Goal: Task Accomplishment & Management: Manage account settings

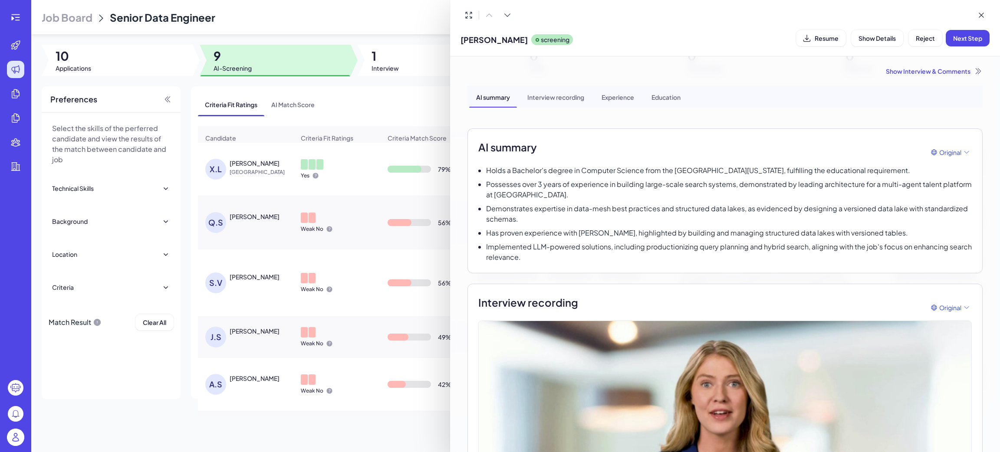
scroll to position [260, 0]
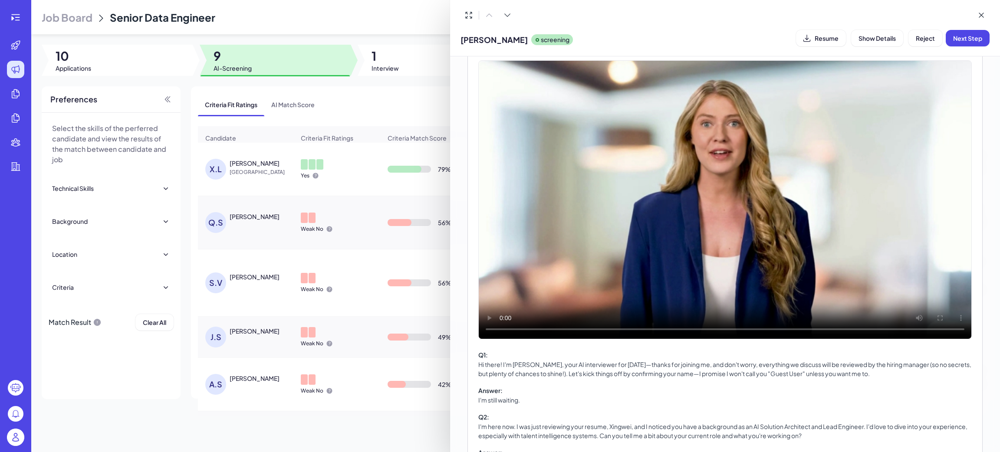
click at [21, 437] on div at bounding box center [500, 226] width 1000 height 452
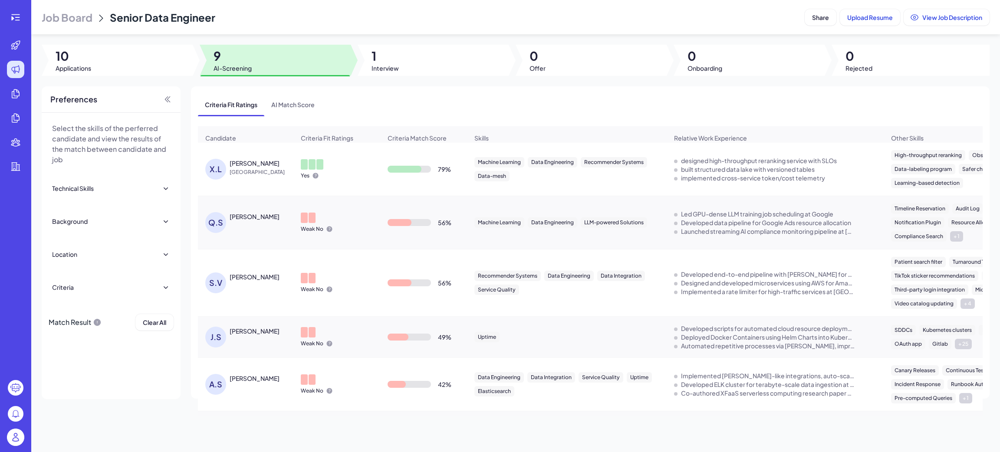
click at [13, 434] on img at bounding box center [15, 437] width 17 height 17
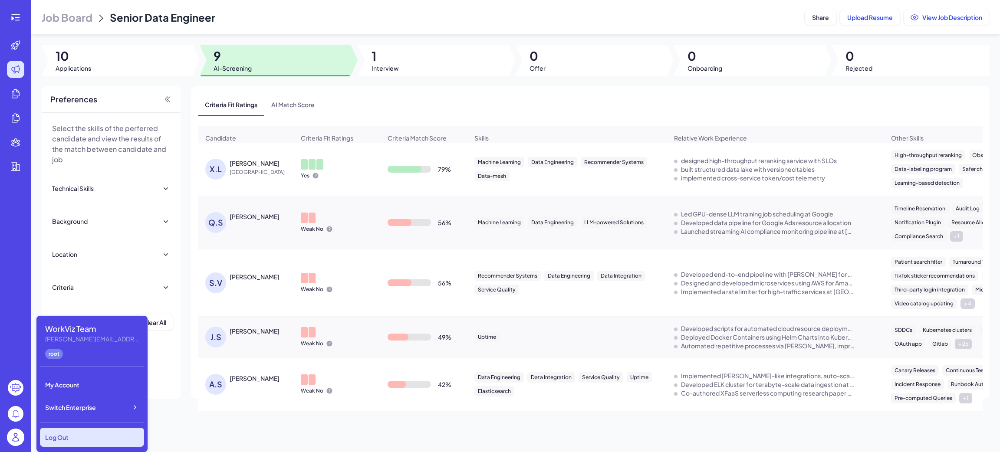
click at [100, 432] on div "Log Out" at bounding box center [92, 437] width 104 height 19
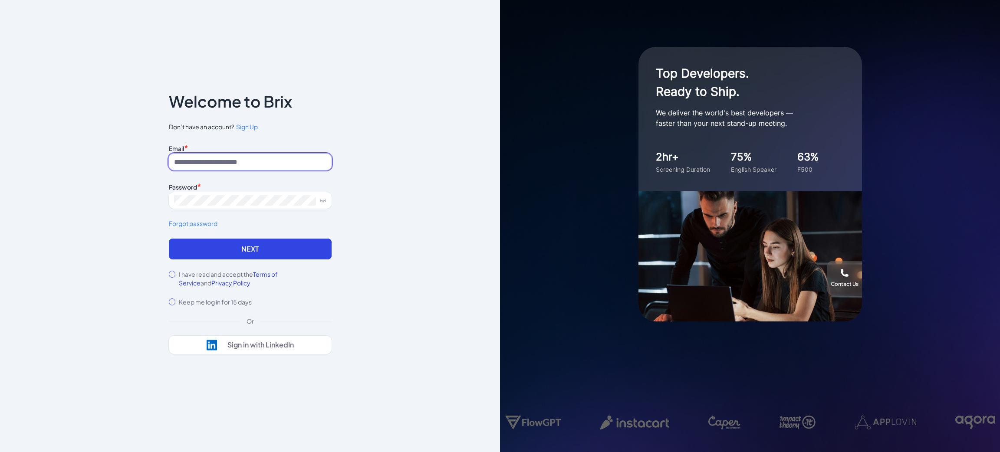
click at [243, 164] on input at bounding box center [250, 162] width 163 height 16
type input "**********"
click at [207, 249] on button "Next" at bounding box center [250, 249] width 163 height 21
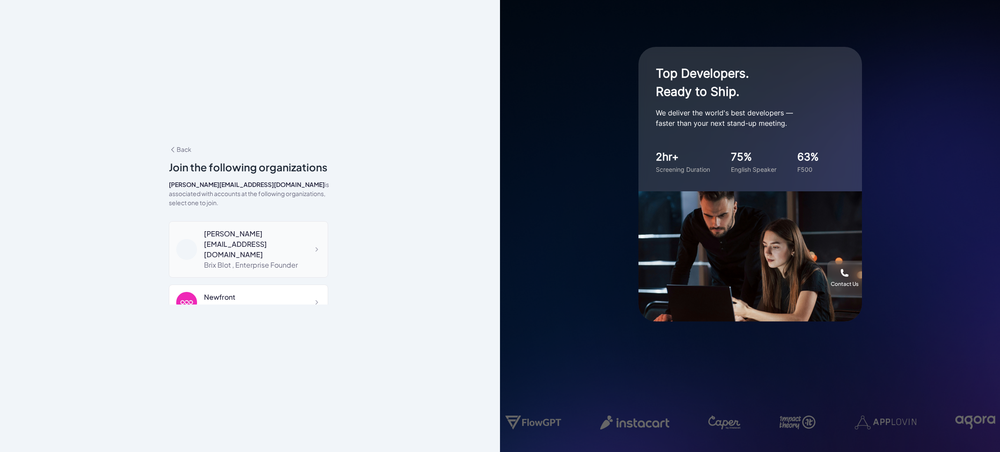
click at [238, 260] on div "Brix Blot , Enterprise Founder" at bounding box center [262, 265] width 117 height 10
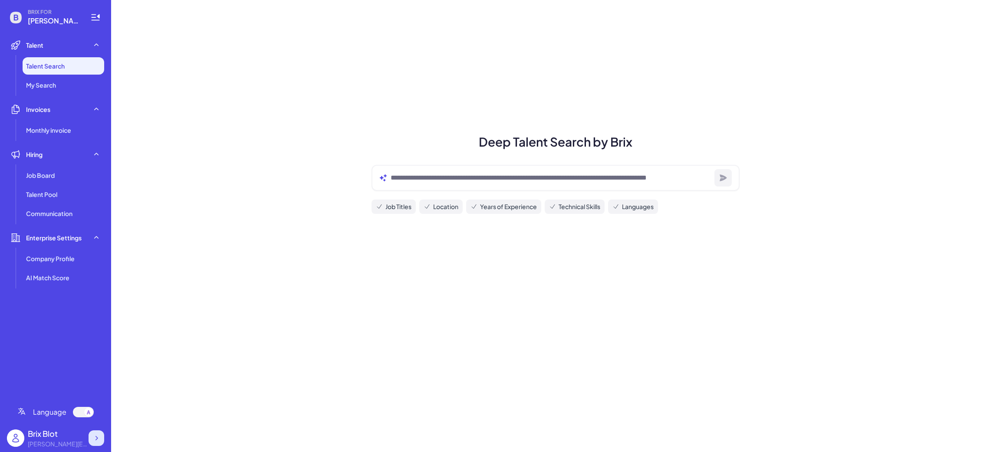
click at [92, 432] on div at bounding box center [97, 438] width 16 height 16
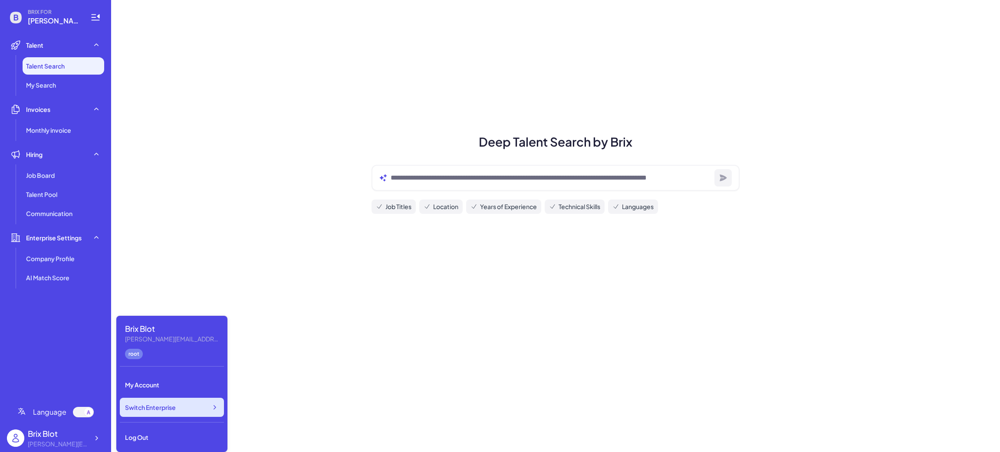
click at [151, 401] on div "Switch Enterprise" at bounding box center [172, 407] width 104 height 19
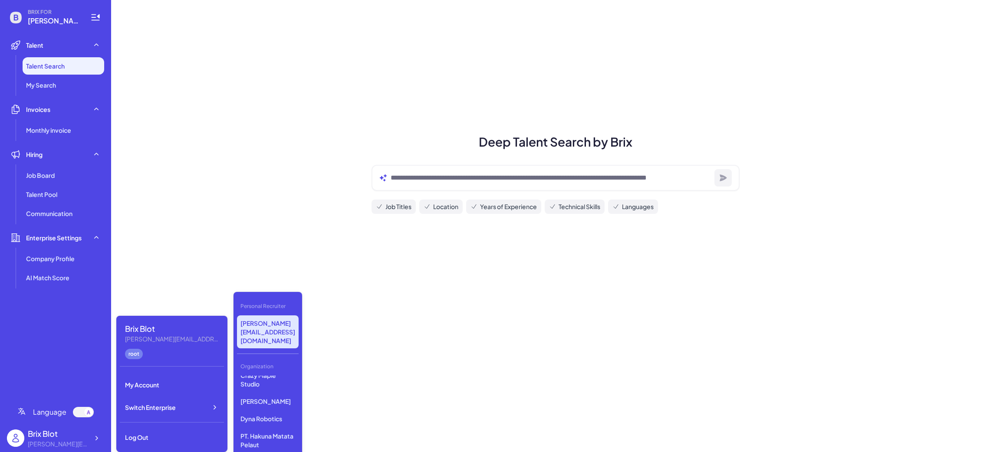
scroll to position [397, 0]
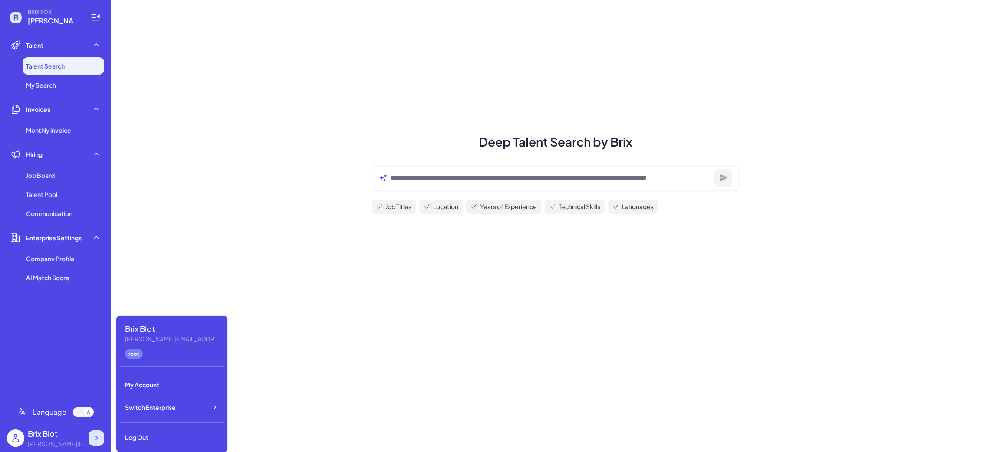
click at [97, 436] on icon at bounding box center [96, 438] width 9 height 9
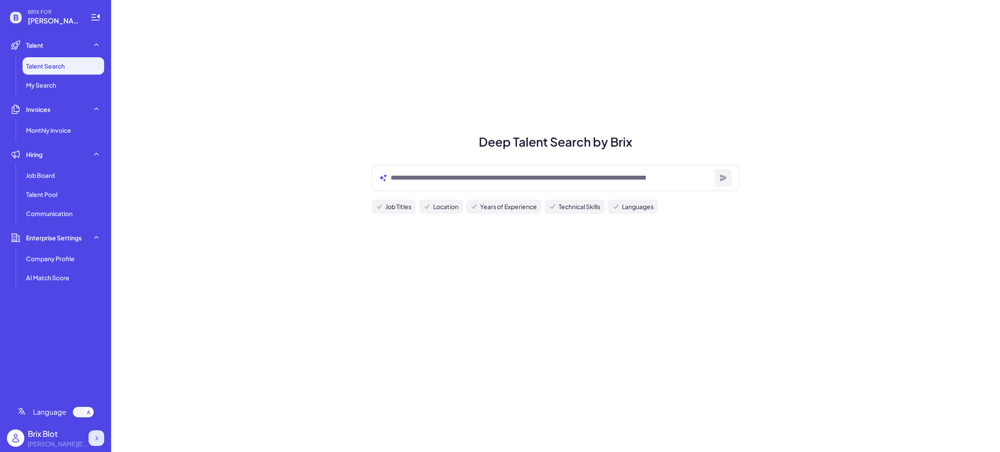
click at [95, 439] on icon at bounding box center [96, 438] width 9 height 9
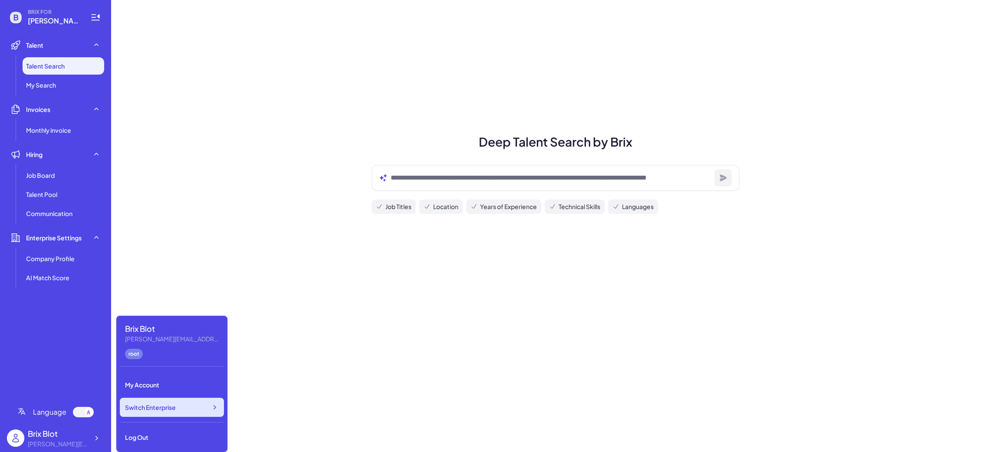
click at [182, 405] on div "Switch Enterprise" at bounding box center [172, 407] width 104 height 19
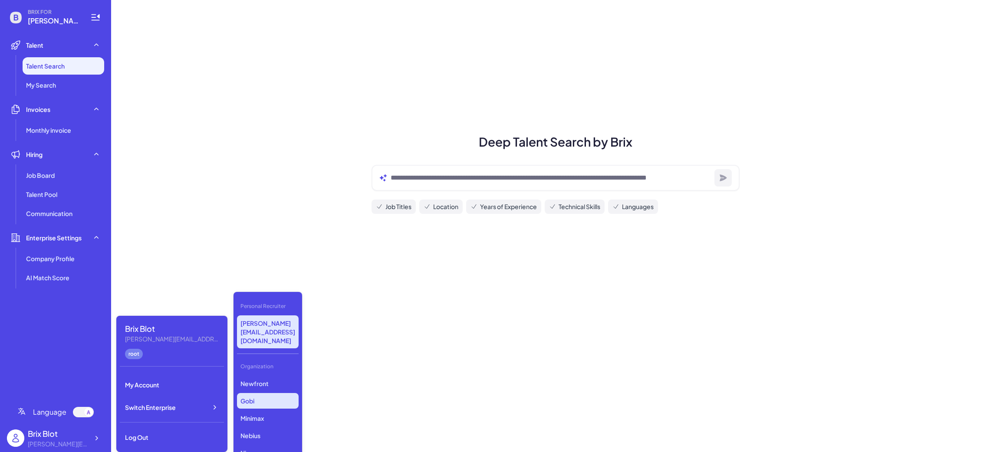
click at [263, 393] on p "Gobi" at bounding box center [268, 401] width 62 height 16
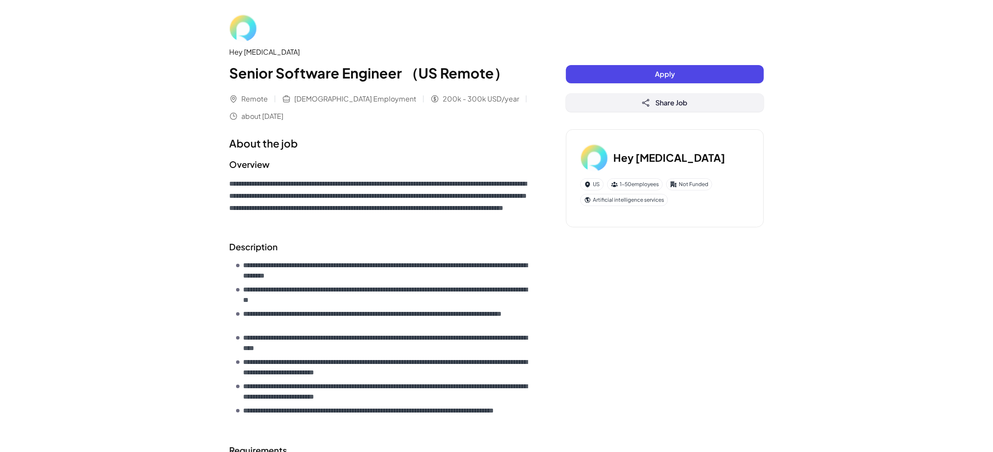
click at [628, 105] on button "Share Job" at bounding box center [665, 103] width 198 height 18
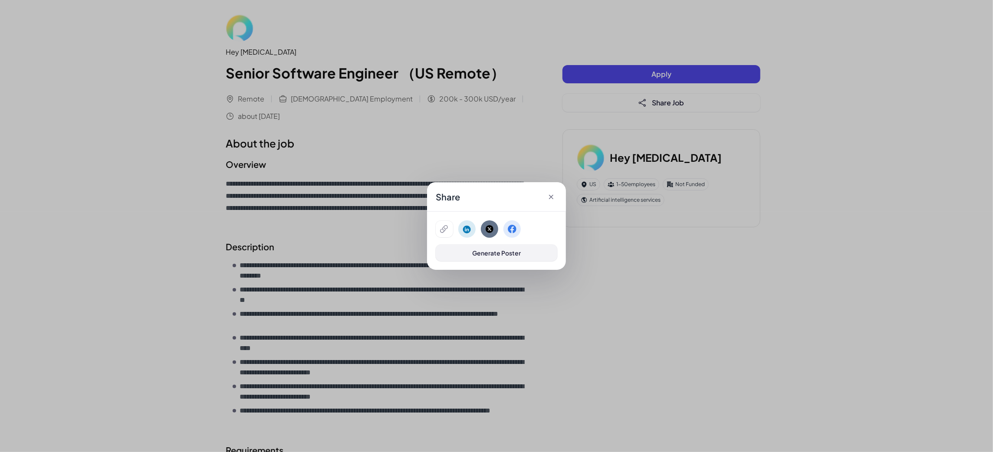
click at [509, 254] on span "Generate Poster" at bounding box center [496, 253] width 49 height 8
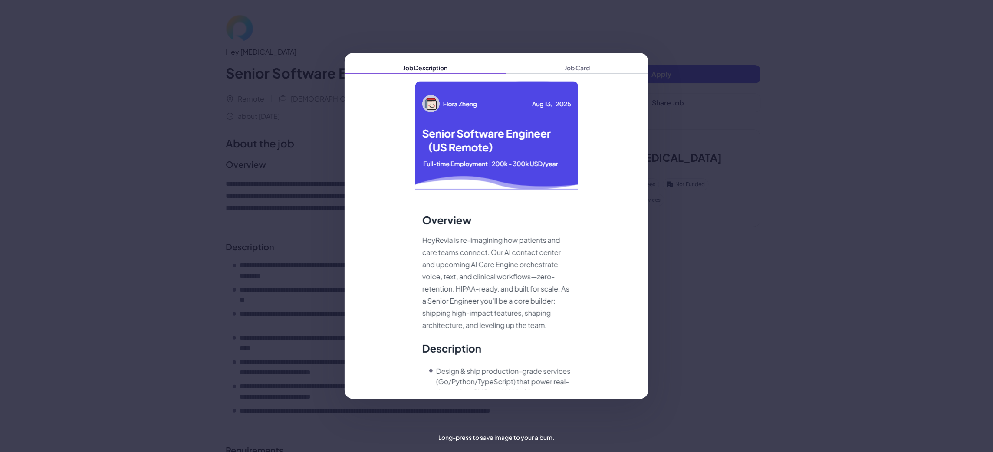
click at [629, 65] on span "Job Card" at bounding box center [577, 68] width 142 height 12
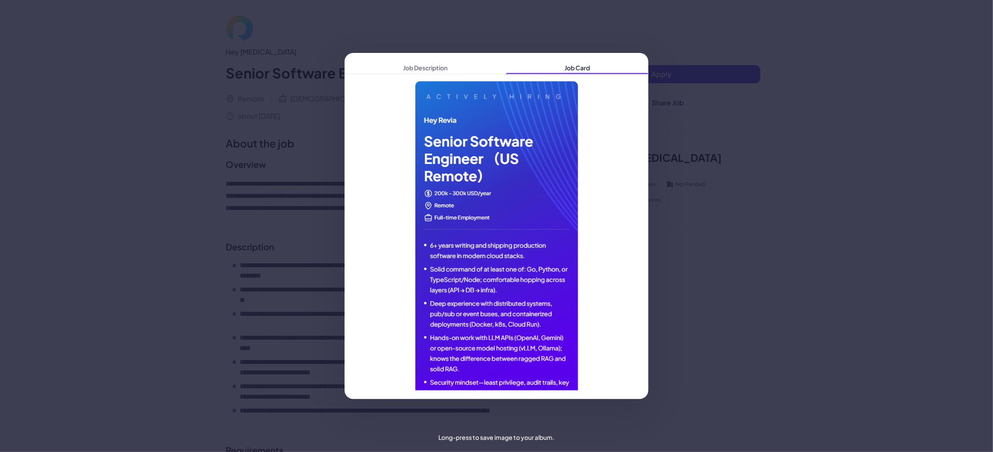
click at [800, 139] on div "Job Description Job Card" at bounding box center [496, 226] width 993 height 452
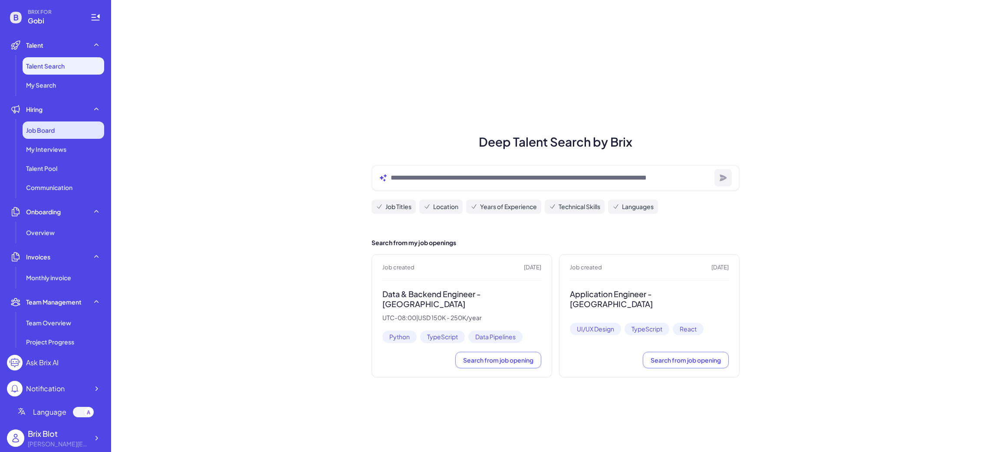
click at [53, 135] on div "Job Board" at bounding box center [64, 130] width 82 height 17
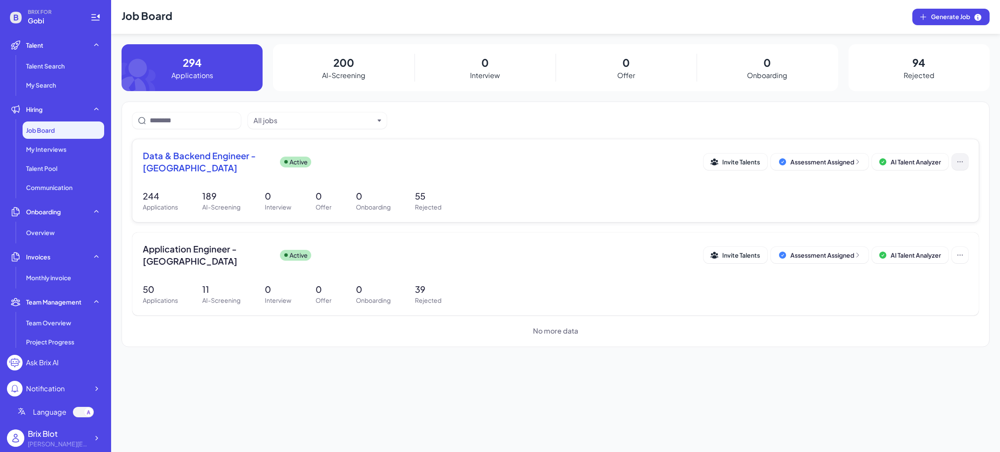
click at [956, 158] on icon at bounding box center [960, 162] width 9 height 9
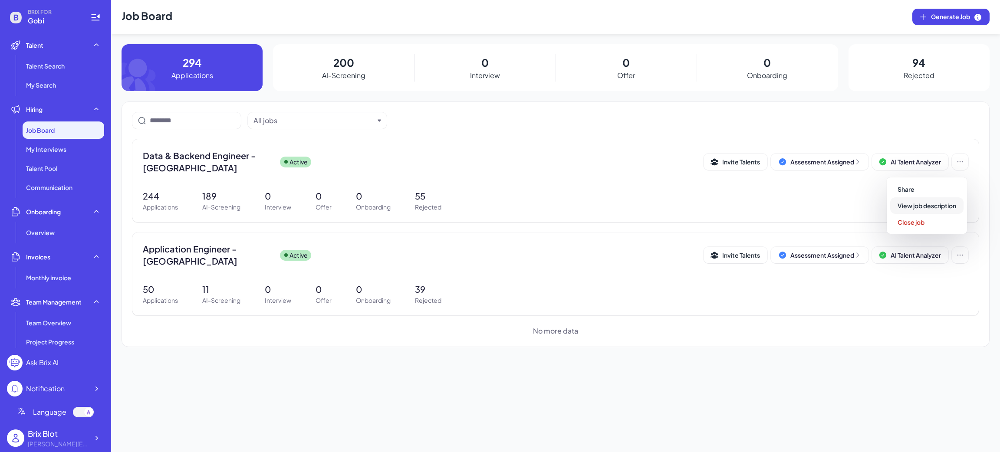
click at [940, 207] on span "View job description" at bounding box center [926, 206] width 59 height 8
click at [94, 437] on icon at bounding box center [96, 438] width 9 height 9
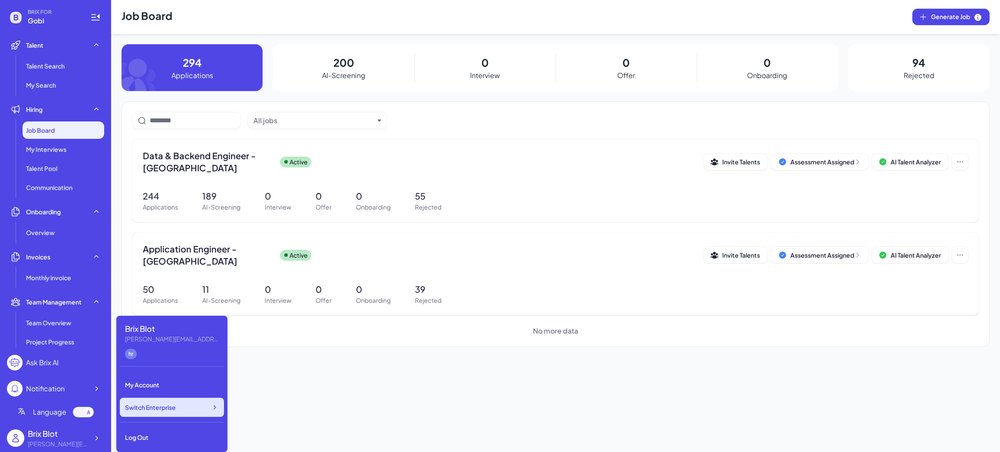
click at [184, 407] on div "Switch Enterprise" at bounding box center [172, 407] width 104 height 19
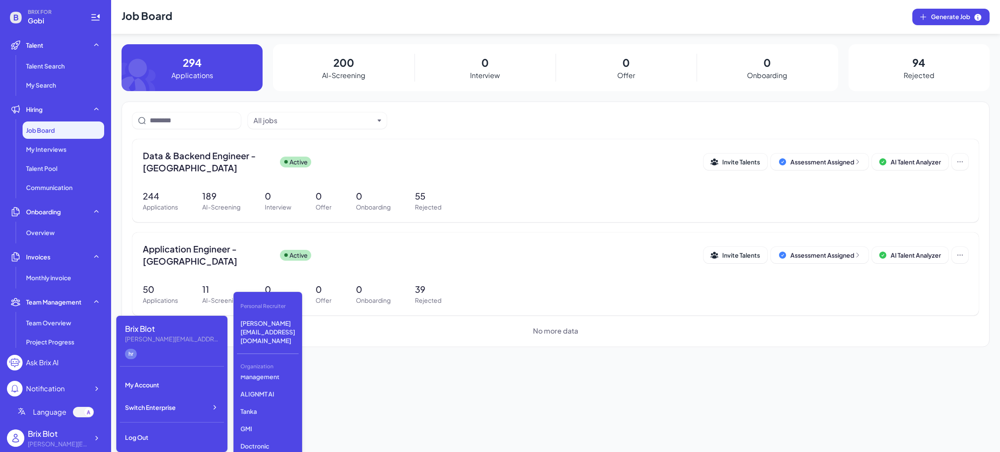
scroll to position [201, 0]
click at [92, 437] on icon at bounding box center [96, 438] width 9 height 9
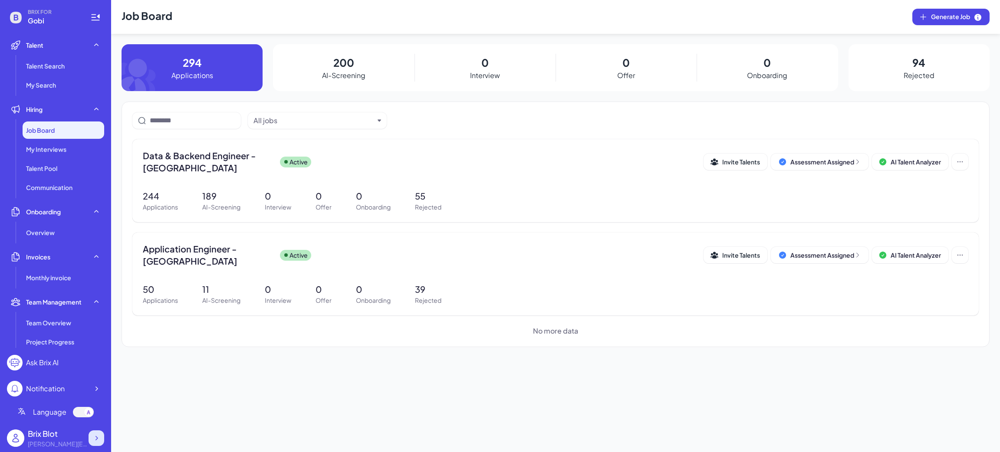
click at [95, 437] on icon at bounding box center [96, 438] width 9 height 9
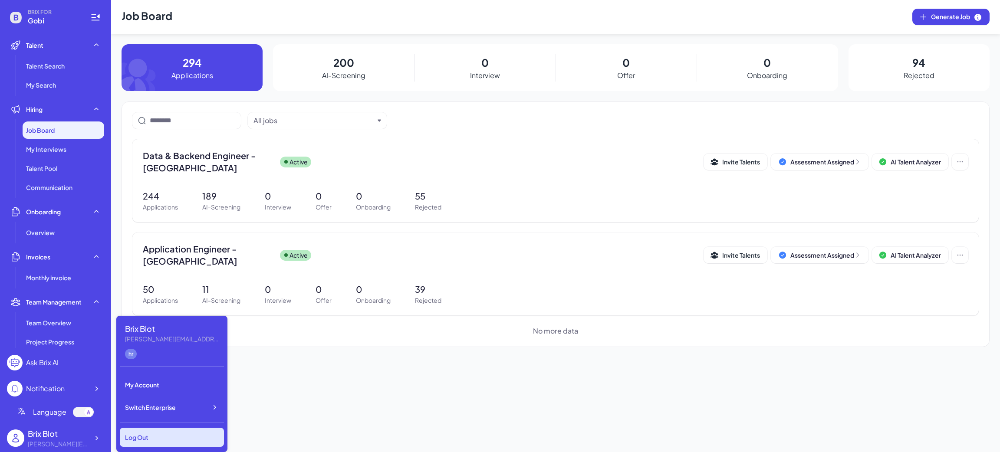
click at [161, 432] on div "Log Out" at bounding box center [172, 437] width 104 height 19
